Goal: Book appointment/travel/reservation

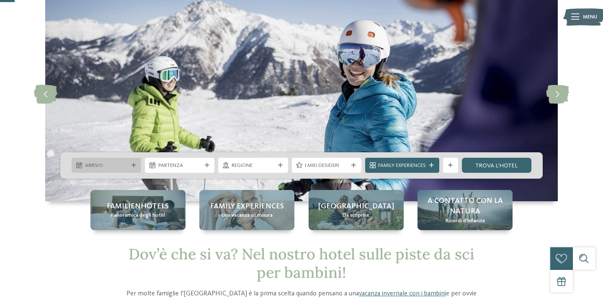
click at [128, 165] on div "Arrivo" at bounding box center [106, 166] width 47 height 8
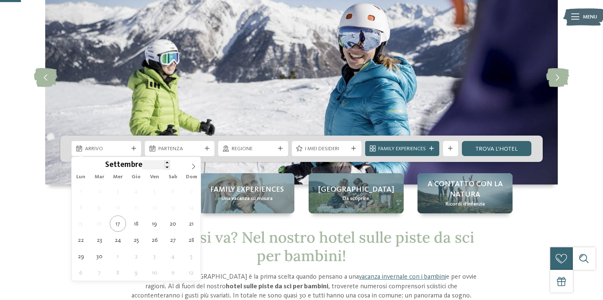
scroll to position [72, 0]
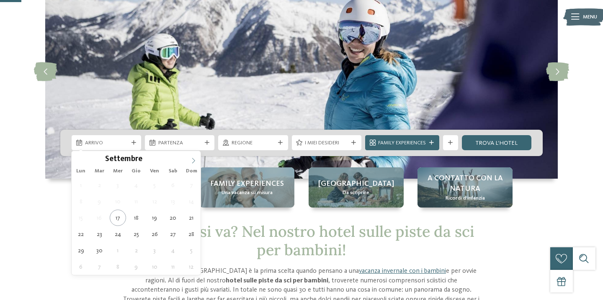
click at [194, 161] on icon at bounding box center [194, 161] width 6 height 6
type input "****"
click at [194, 161] on icon at bounding box center [194, 161] width 6 height 6
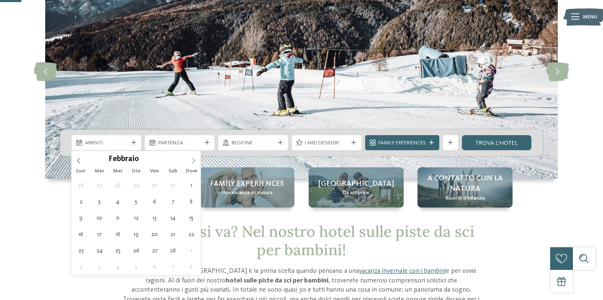
click at [194, 161] on icon at bounding box center [194, 161] width 6 height 6
click at [75, 156] on span at bounding box center [79, 158] width 14 height 14
type div "[DATE]"
type input "****"
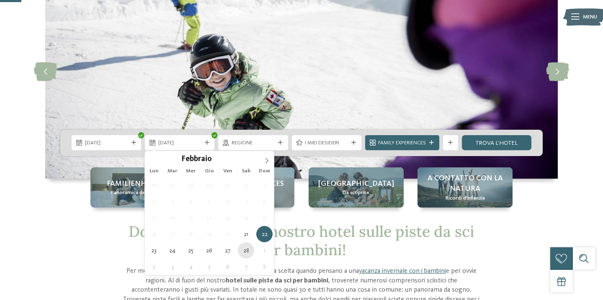
type div "[DATE]"
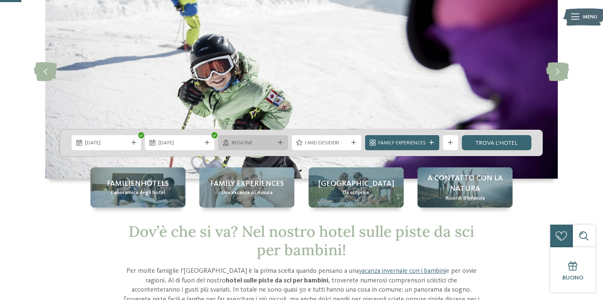
click at [275, 143] on div "Regione" at bounding box center [253, 143] width 47 height 8
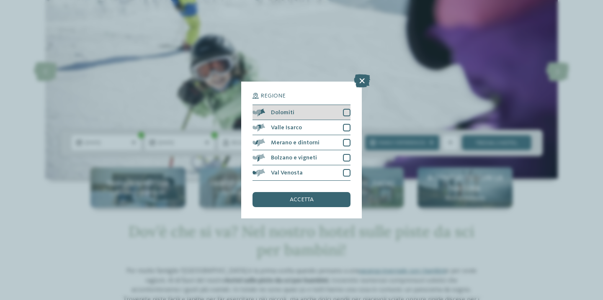
click at [301, 117] on div "Dolomiti" at bounding box center [302, 112] width 98 height 15
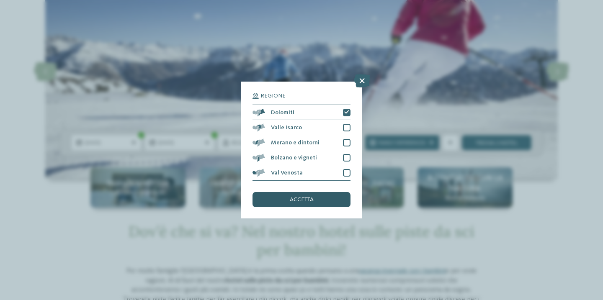
click at [310, 199] on span "accetta" at bounding box center [302, 200] width 24 height 6
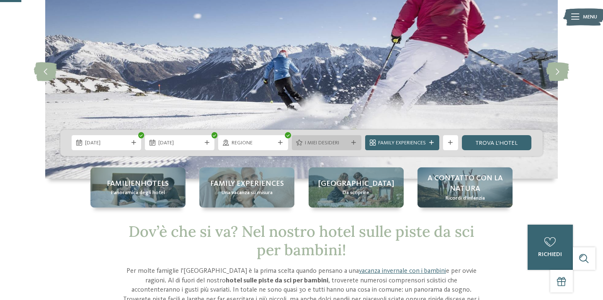
click at [355, 143] on icon at bounding box center [354, 143] width 5 height 5
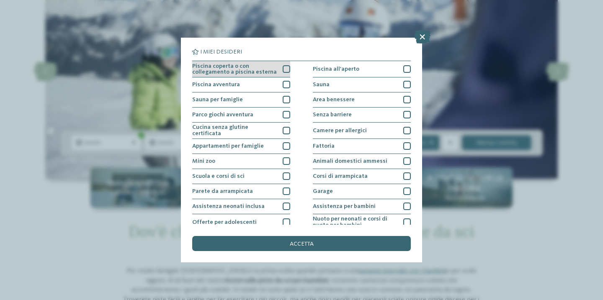
click at [275, 68] on span "Piscina coperta o con collegamento a piscina esterna" at bounding box center [234, 69] width 85 height 12
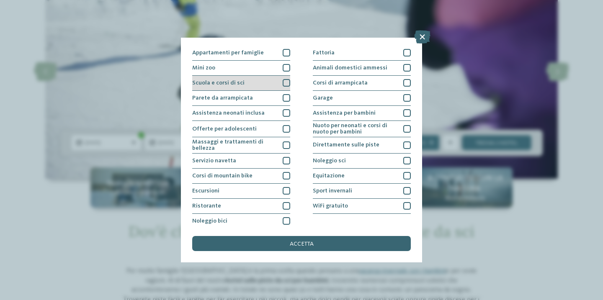
scroll to position [96, 0]
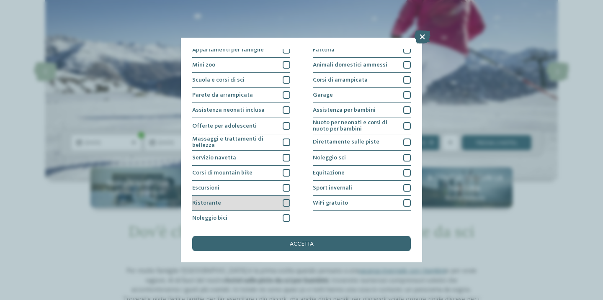
click at [260, 205] on div "Ristorante" at bounding box center [241, 203] width 98 height 15
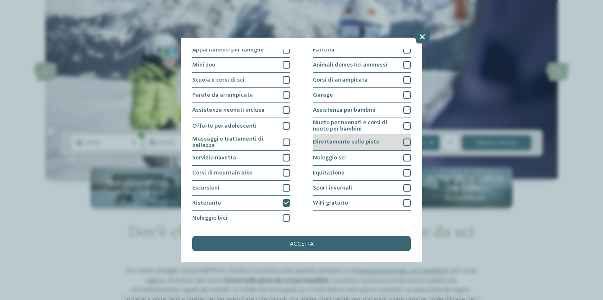
click at [343, 140] on span "Direttamente sulle piste" at bounding box center [346, 142] width 67 height 6
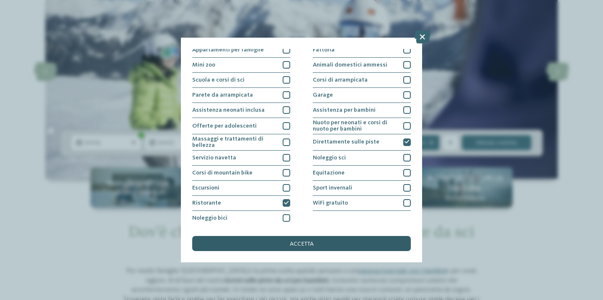
click at [313, 247] on span "accetta" at bounding box center [302, 244] width 24 height 6
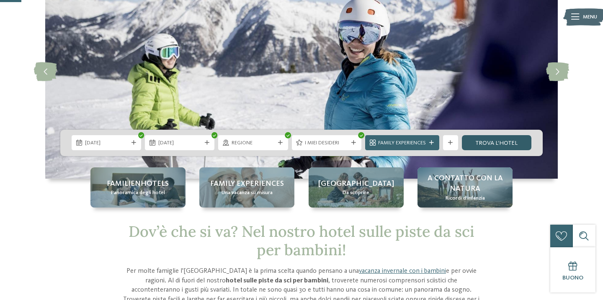
click at [501, 139] on link "trova l’hotel" at bounding box center [497, 142] width 70 height 15
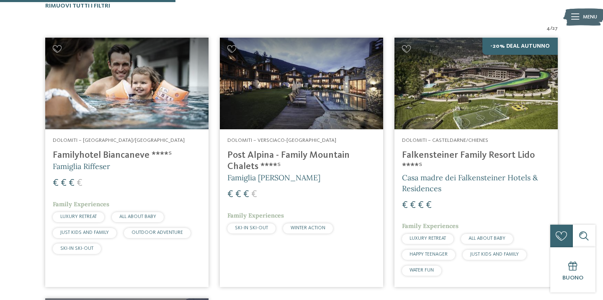
scroll to position [256, 0]
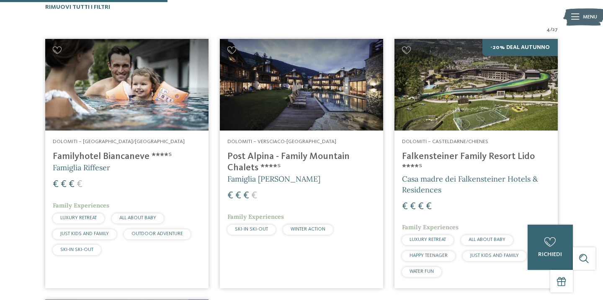
click at [265, 163] on h4 "Post Alpina - Family Mountain Chalets ****ˢ" at bounding box center [302, 162] width 148 height 23
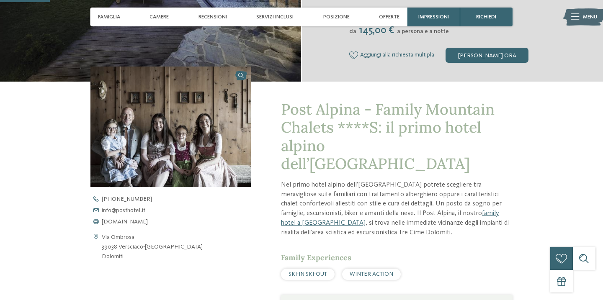
scroll to position [225, 0]
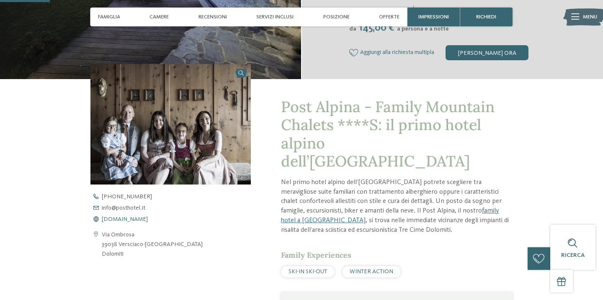
click at [118, 220] on span "www.postalpina.it" at bounding box center [125, 220] width 46 height 6
